Goal: Check status: Check status

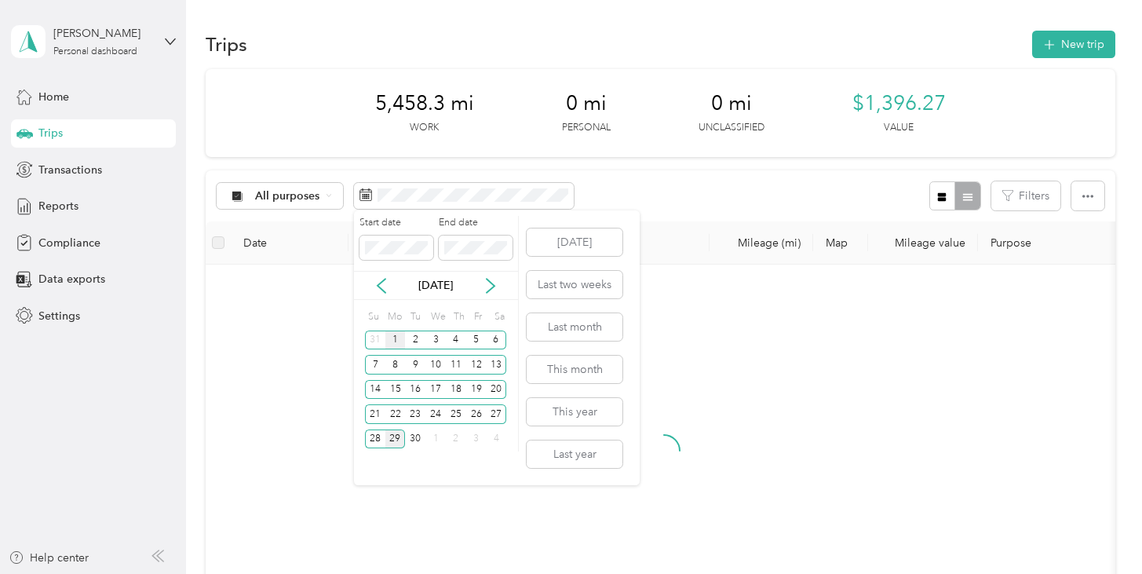
click at [392, 342] on div "1" at bounding box center [395, 340] width 20 height 20
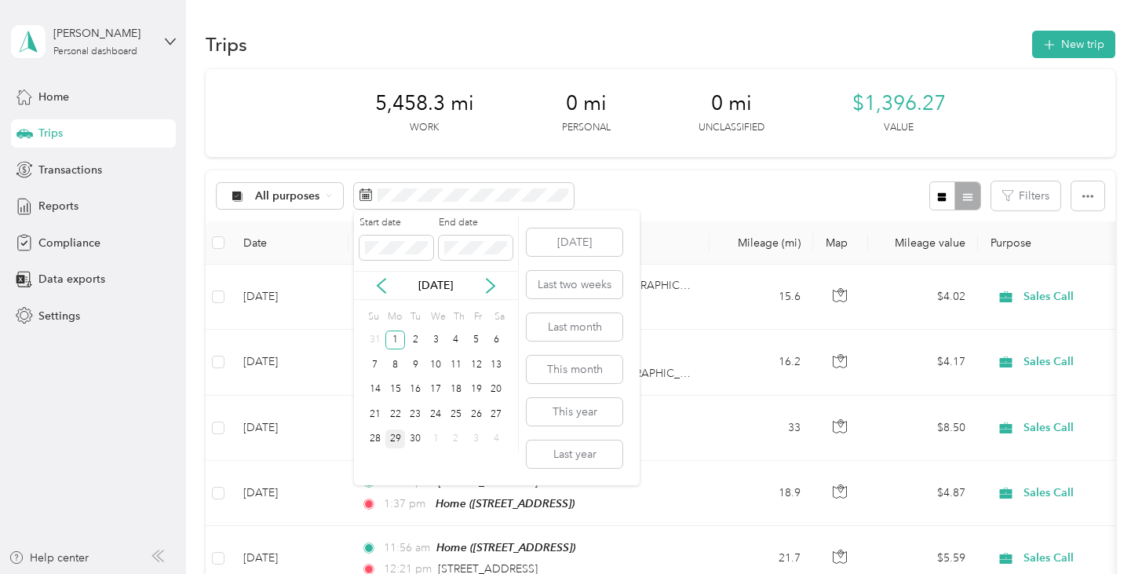
click at [399, 439] on div "29" at bounding box center [395, 439] width 20 height 20
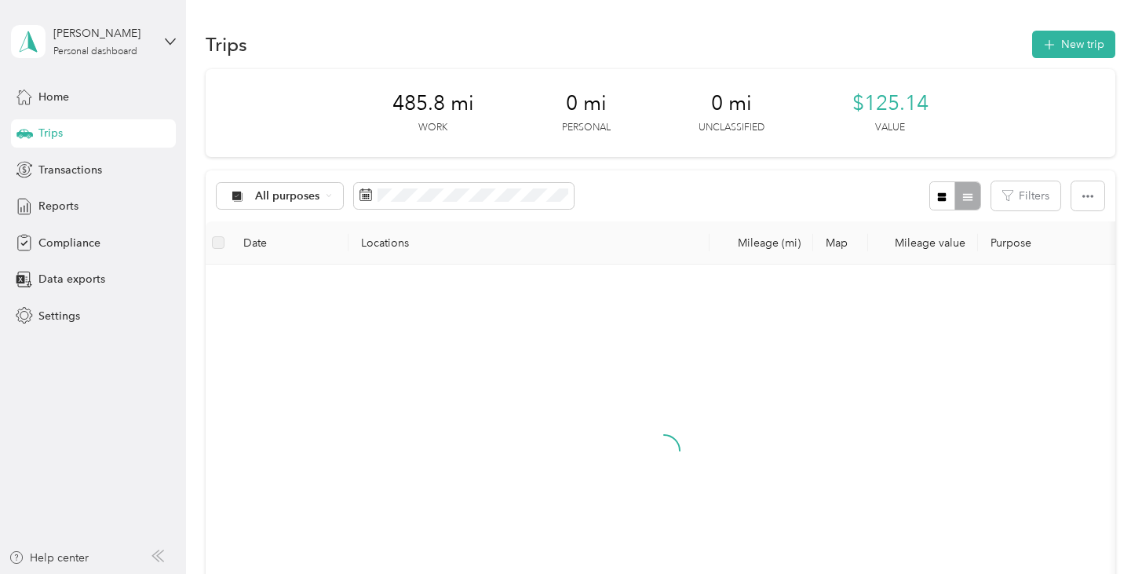
scroll to position [2, 0]
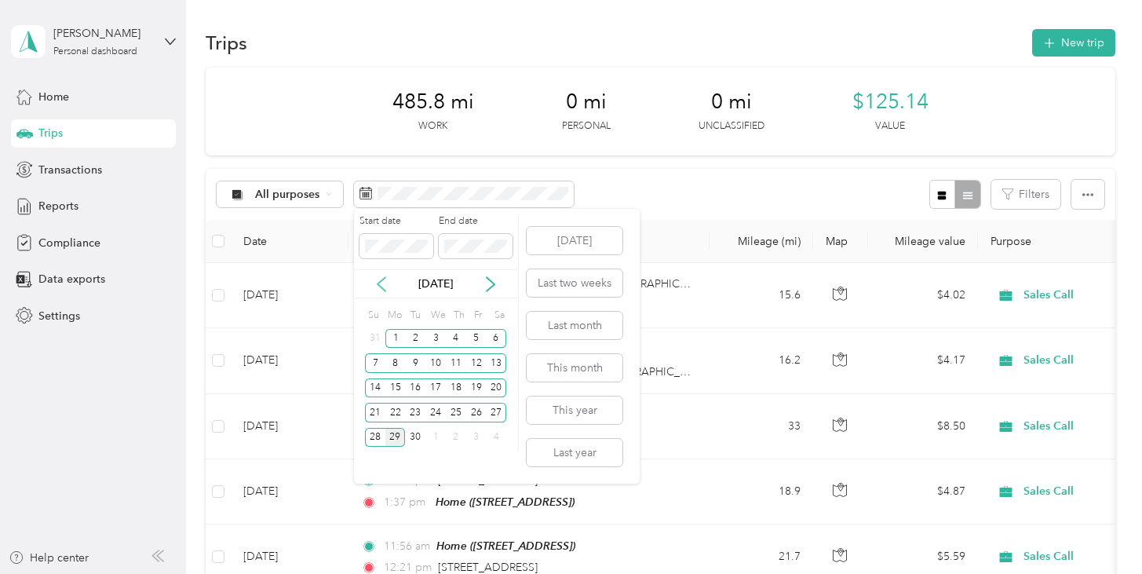
click at [381, 285] on icon at bounding box center [382, 284] width 16 height 16
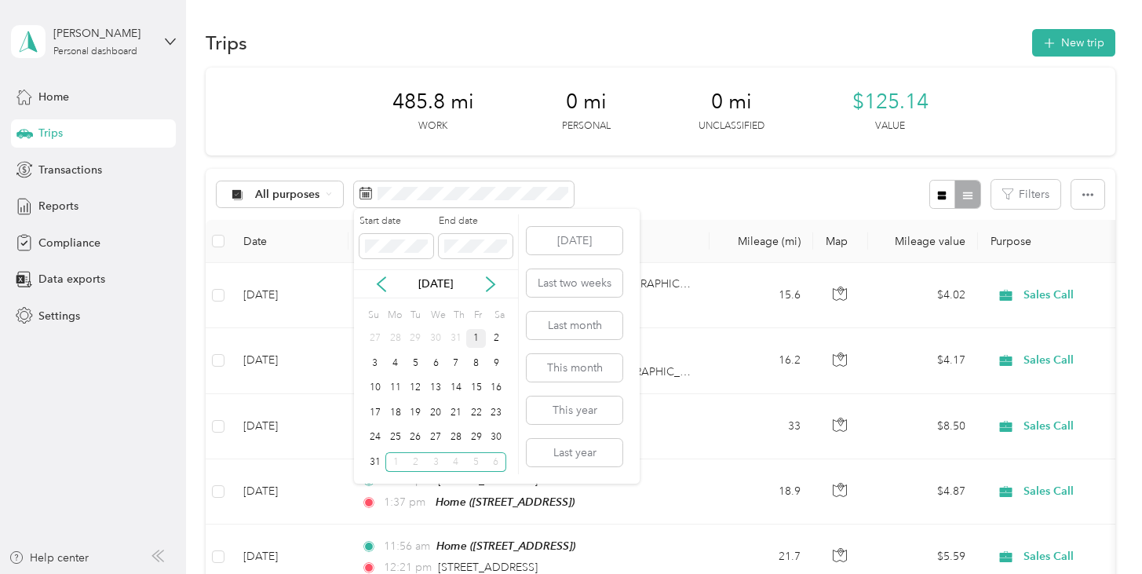
click at [472, 337] on div "1" at bounding box center [476, 339] width 20 height 20
click at [377, 463] on div "31" at bounding box center [375, 462] width 20 height 20
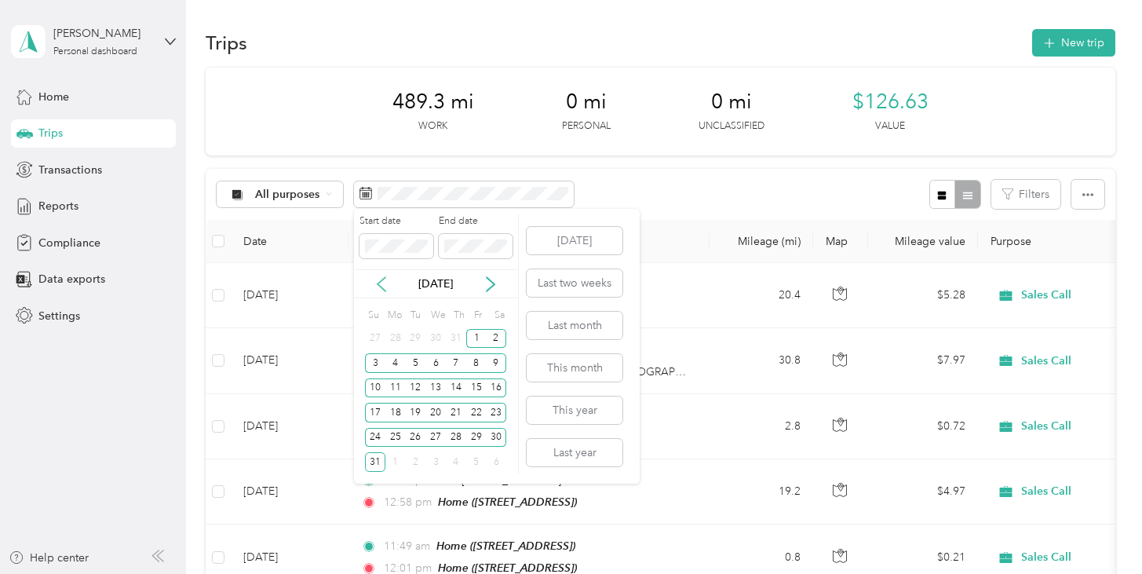
click at [380, 283] on icon at bounding box center [382, 284] width 16 height 16
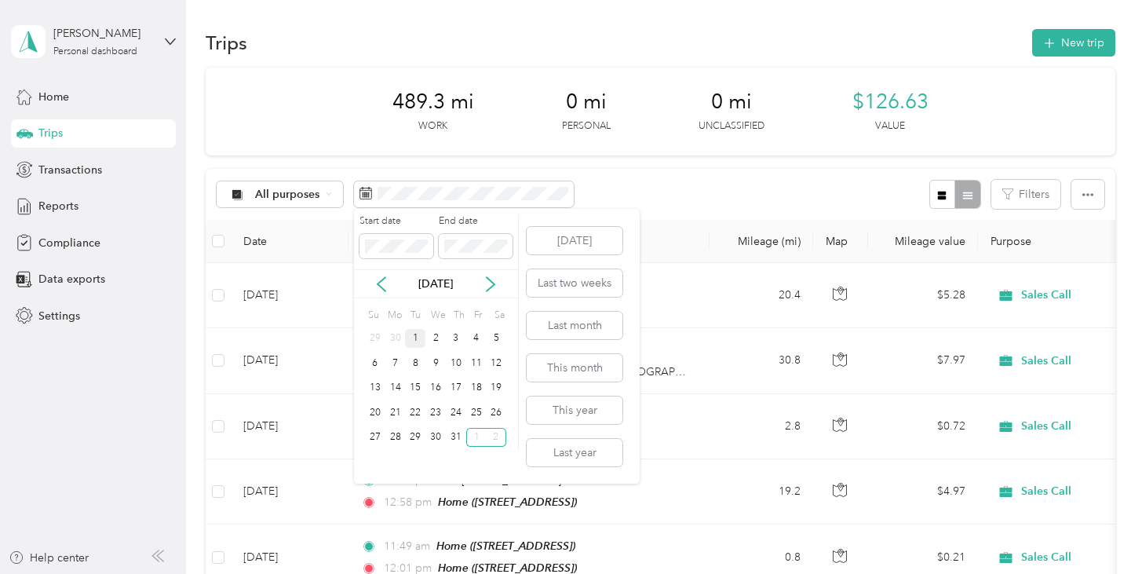
click at [414, 335] on div "1" at bounding box center [415, 339] width 20 height 20
click at [452, 439] on div "31" at bounding box center [456, 438] width 20 height 20
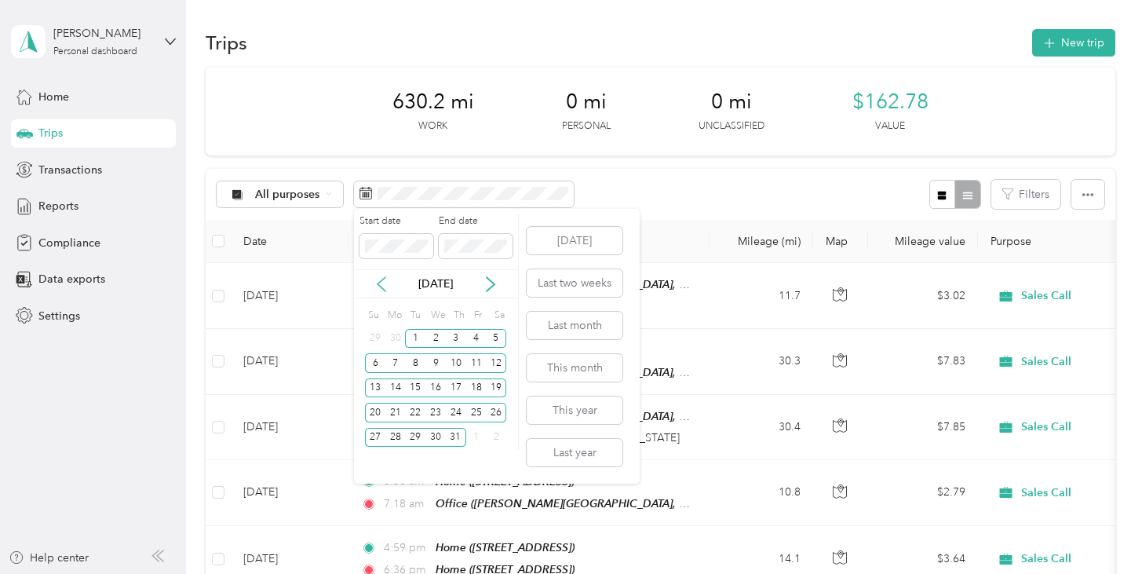
click at [383, 286] on icon at bounding box center [382, 284] width 16 height 16
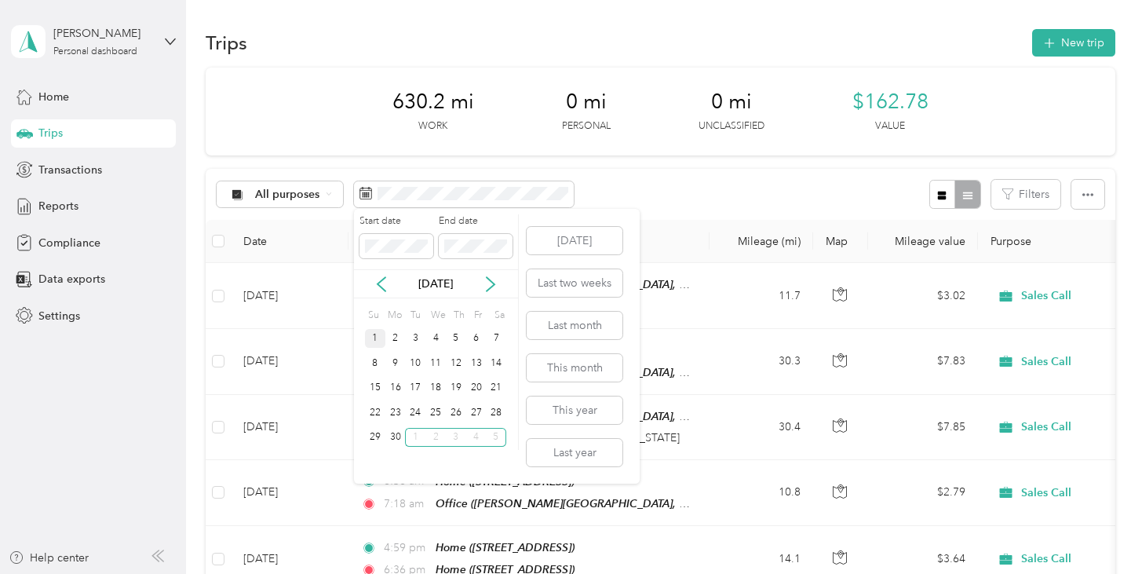
click at [380, 339] on div "1" at bounding box center [375, 339] width 20 height 20
click at [397, 439] on div "30" at bounding box center [395, 438] width 20 height 20
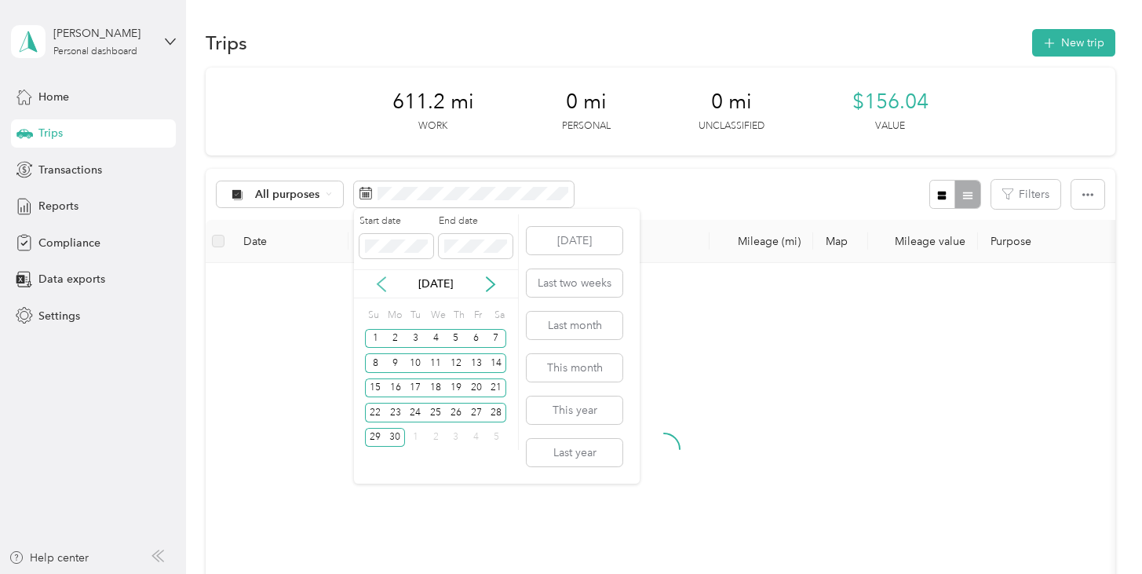
click at [377, 277] on icon at bounding box center [382, 284] width 16 height 16
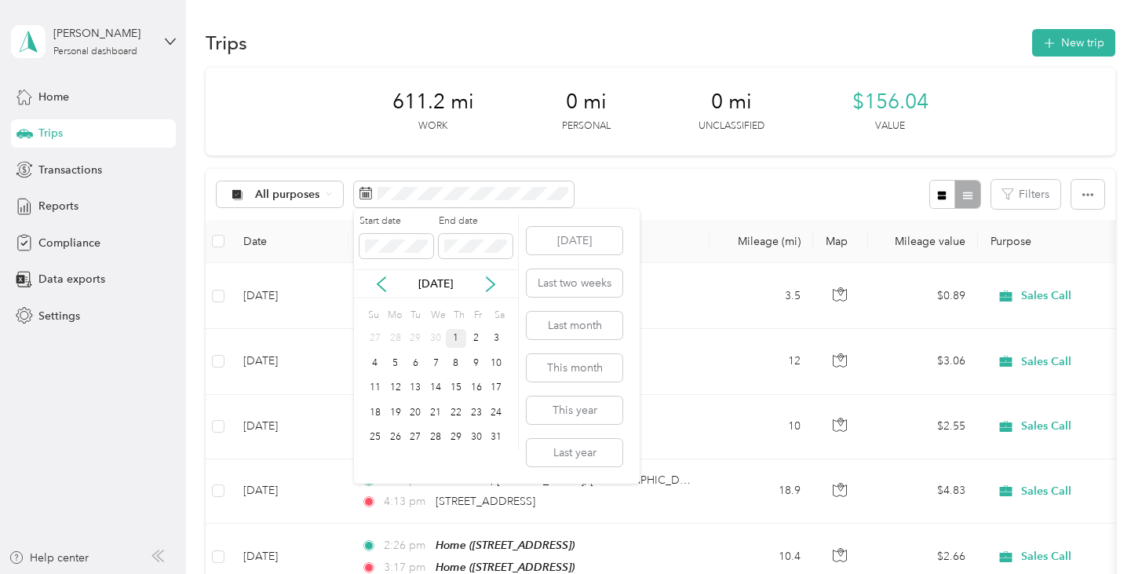
click at [456, 334] on div "1" at bounding box center [456, 339] width 20 height 20
click at [495, 436] on div "31" at bounding box center [496, 438] width 20 height 20
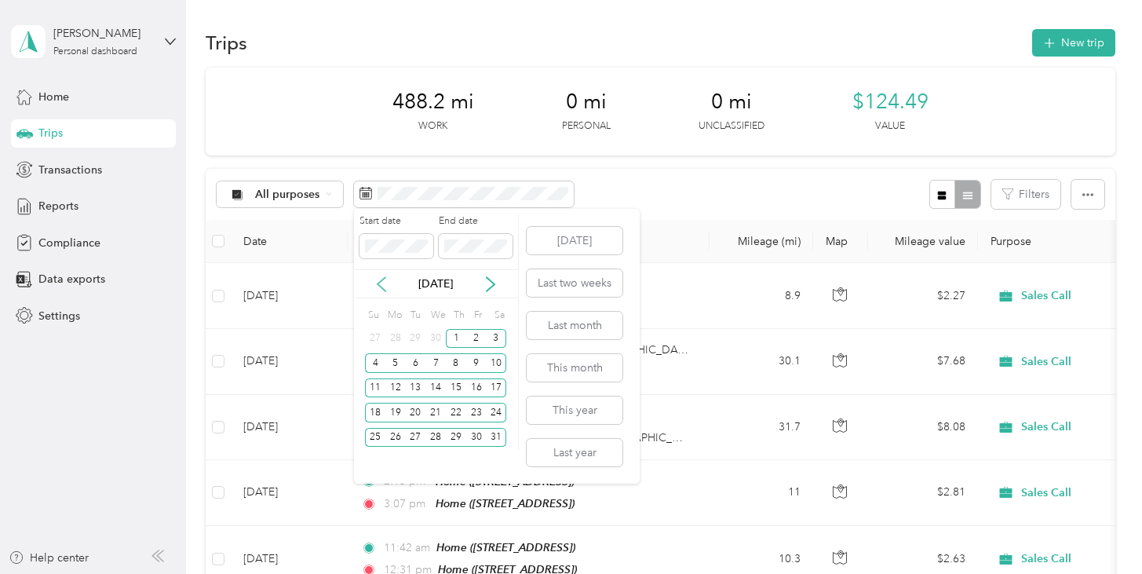
click at [377, 280] on icon at bounding box center [382, 284] width 16 height 16
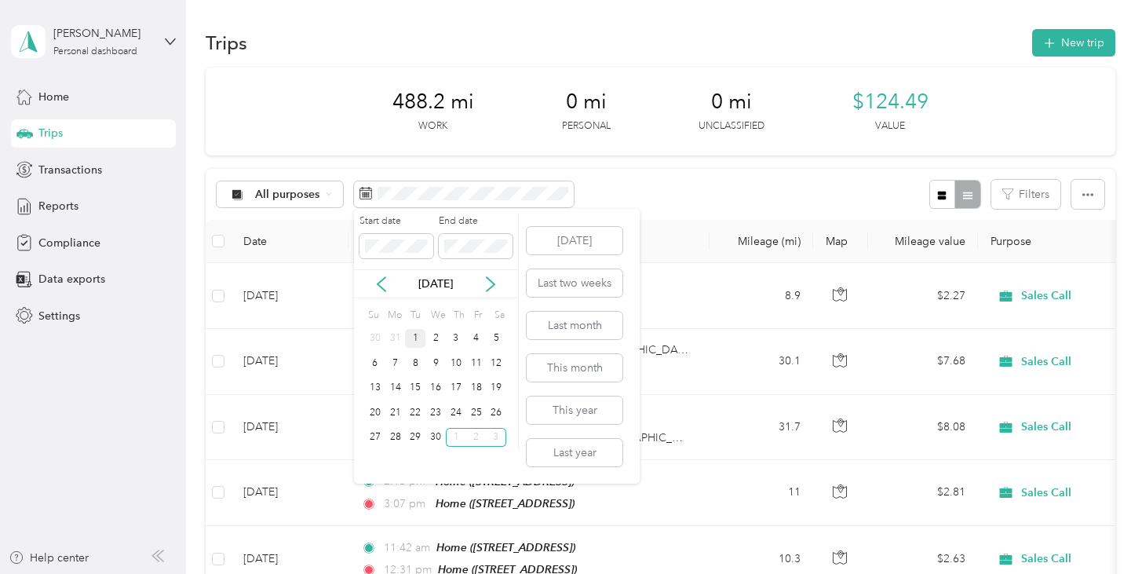
click at [414, 334] on div "1" at bounding box center [415, 339] width 20 height 20
click at [434, 436] on div "30" at bounding box center [435, 438] width 20 height 20
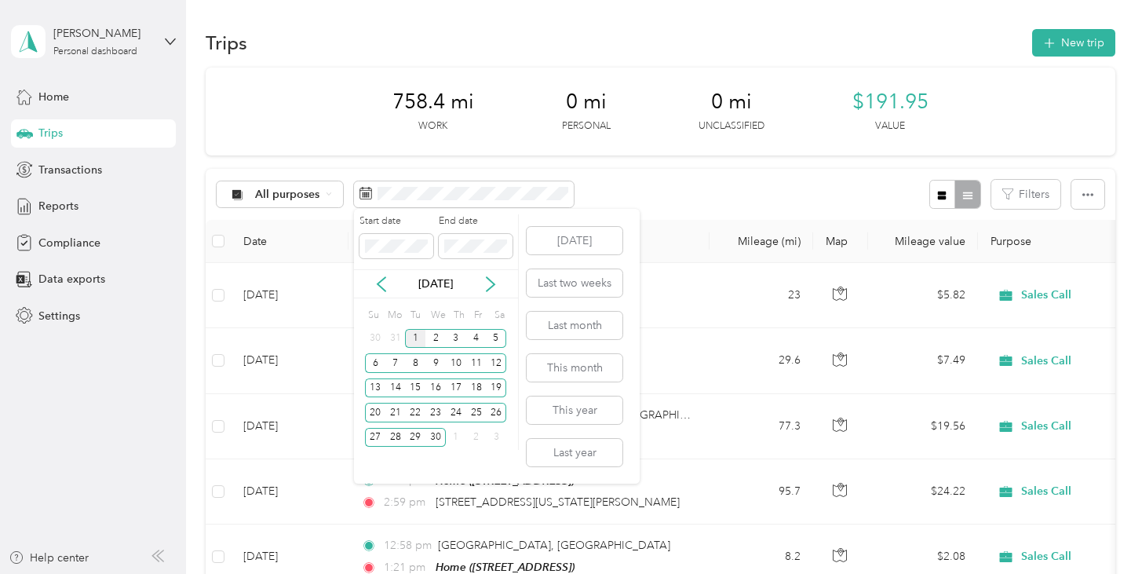
click at [410, 334] on div "1" at bounding box center [415, 339] width 20 height 20
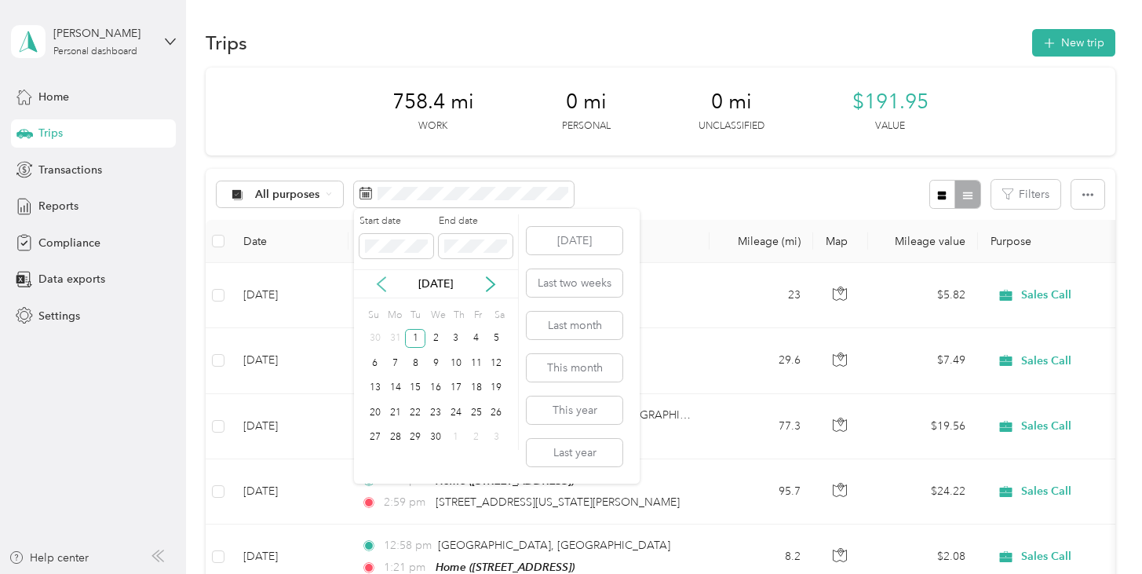
click at [386, 283] on icon at bounding box center [382, 284] width 16 height 16
click at [436, 359] on div "5" at bounding box center [435, 363] width 20 height 20
click at [377, 286] on icon at bounding box center [382, 284] width 16 height 16
click at [494, 290] on icon at bounding box center [491, 284] width 16 height 16
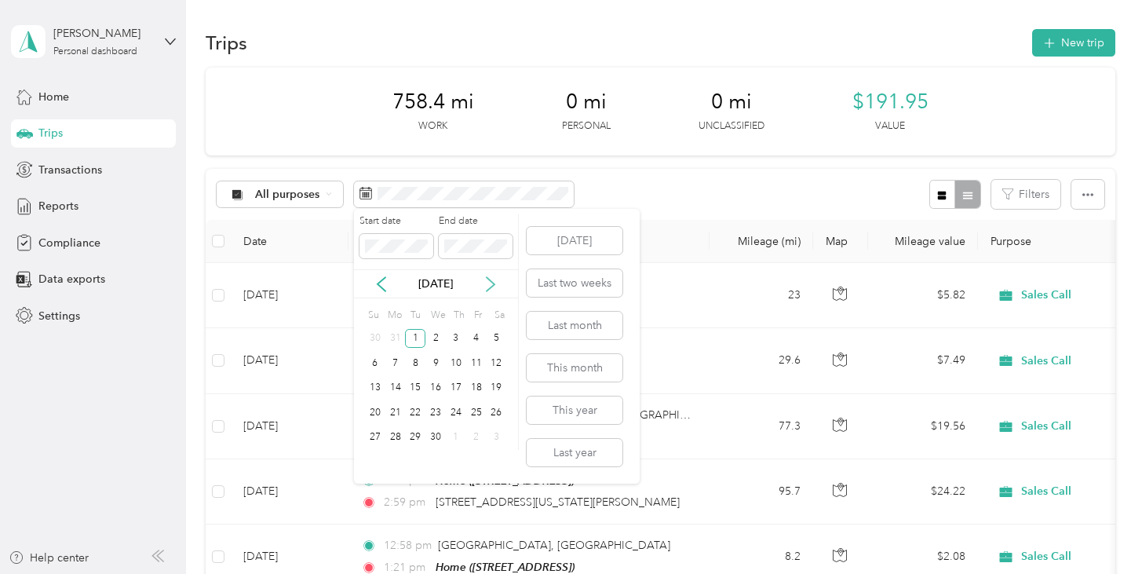
click at [494, 290] on icon at bounding box center [491, 284] width 16 height 16
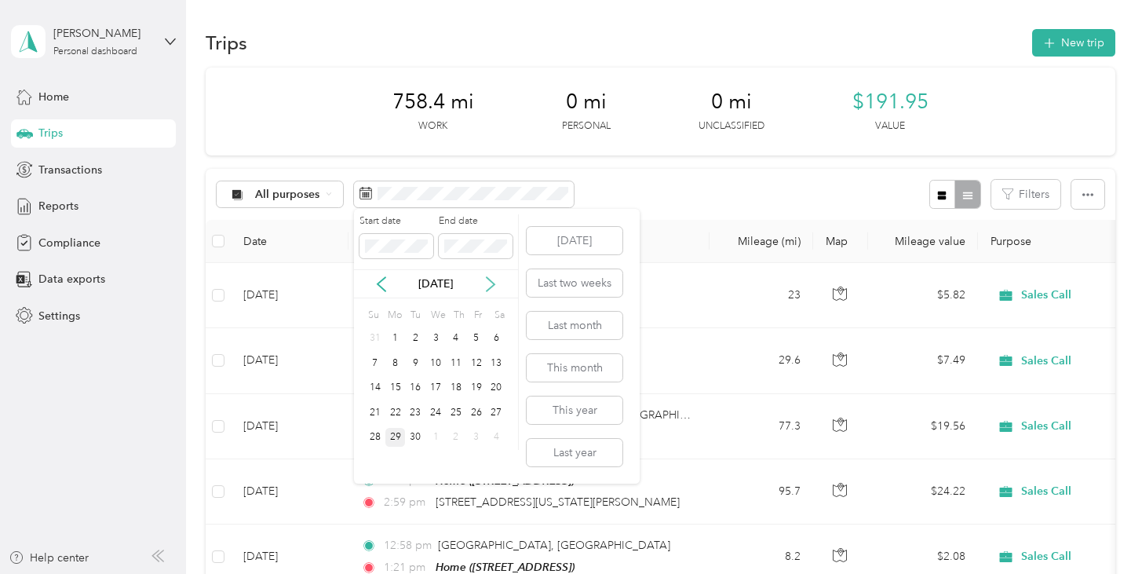
click at [489, 285] on icon at bounding box center [491, 284] width 16 height 16
click at [491, 280] on icon at bounding box center [491, 284] width 16 height 16
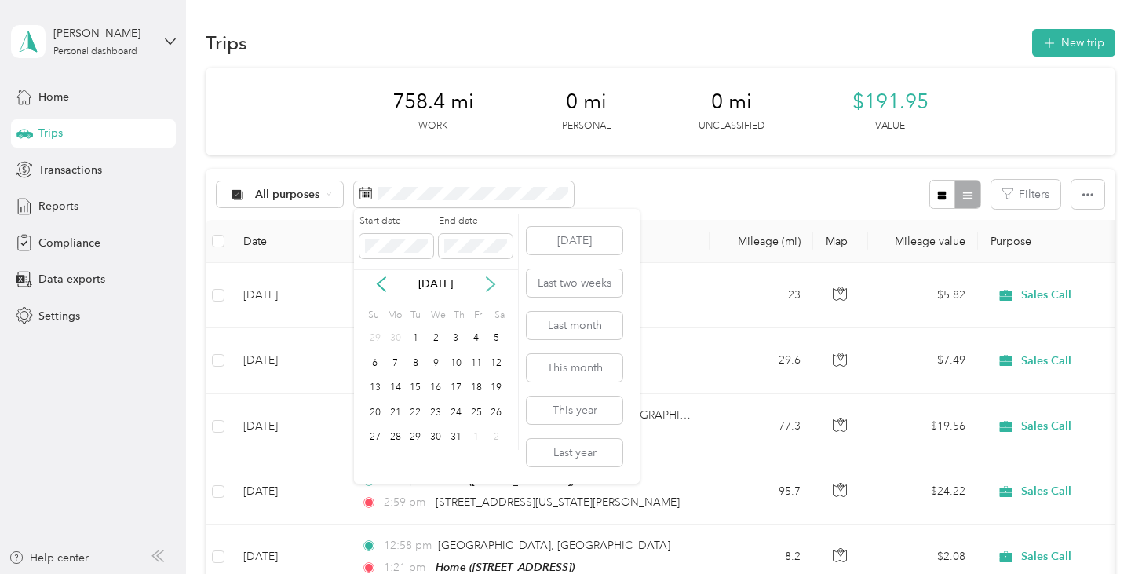
click at [491, 280] on icon at bounding box center [491, 284] width 16 height 16
click at [394, 337] on div "1" at bounding box center [395, 339] width 20 height 20
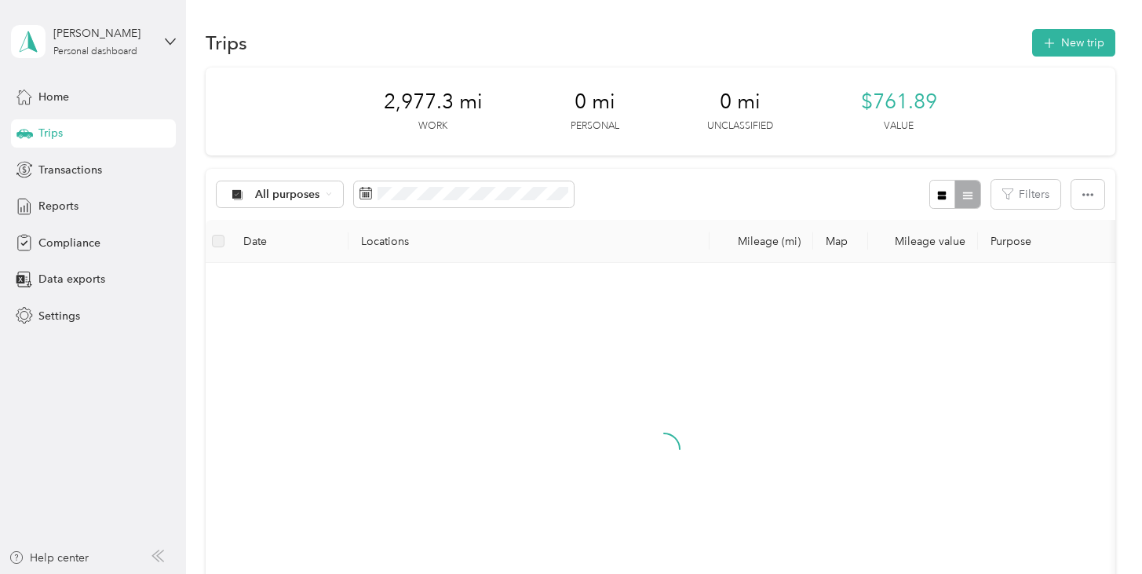
scroll to position [3, 0]
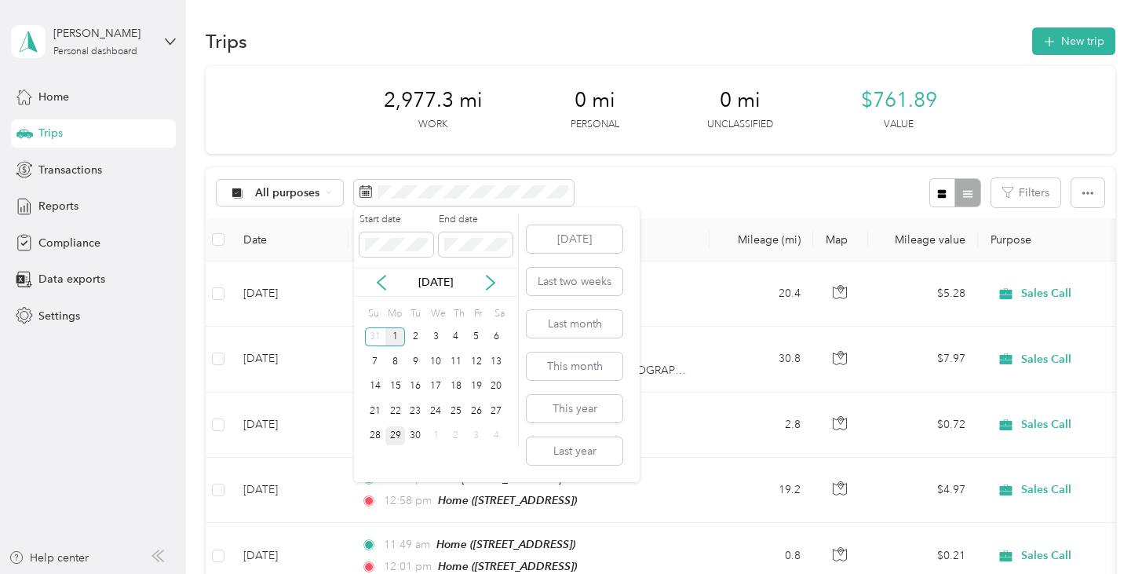
click at [400, 334] on div "1" at bounding box center [395, 337] width 20 height 20
click at [402, 436] on div "29" at bounding box center [395, 436] width 20 height 20
